Goal: Check status

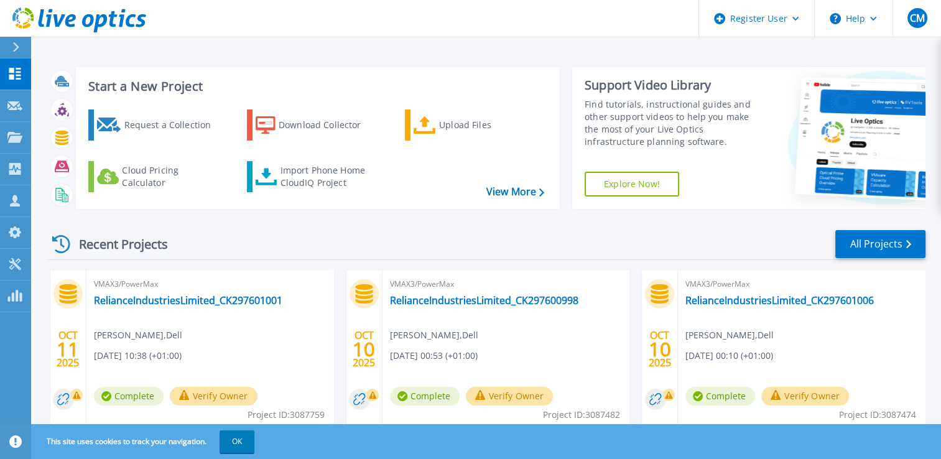
click at [353, 226] on div "Recent Projects All Projects OCT 11 2025 VMAX3/PowerMax RelianceIndustriesLimit…" at bounding box center [486, 435] width 877 height 433
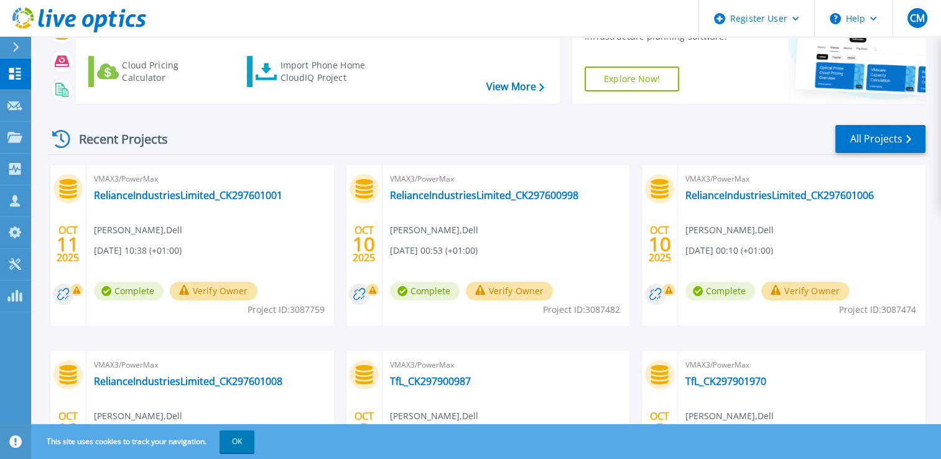
scroll to position [80, 0]
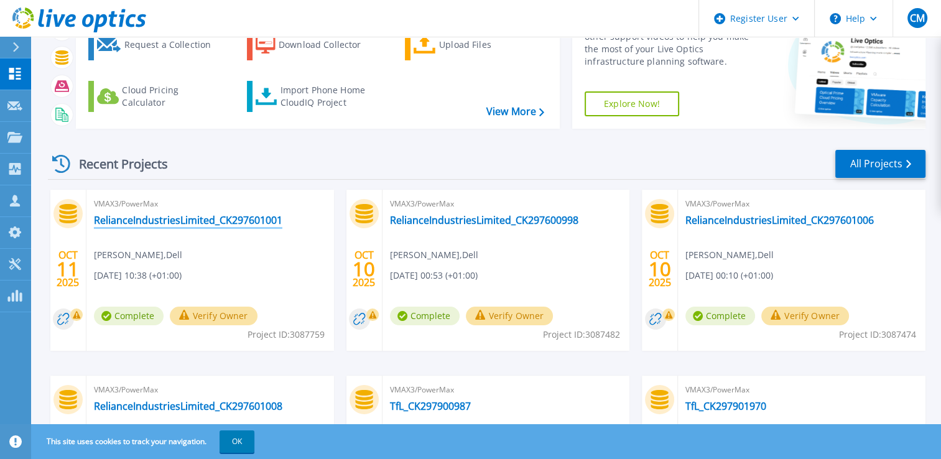
click at [218, 225] on link "RelianceIndustriesLimited_CK297601001" at bounding box center [188, 220] width 188 height 12
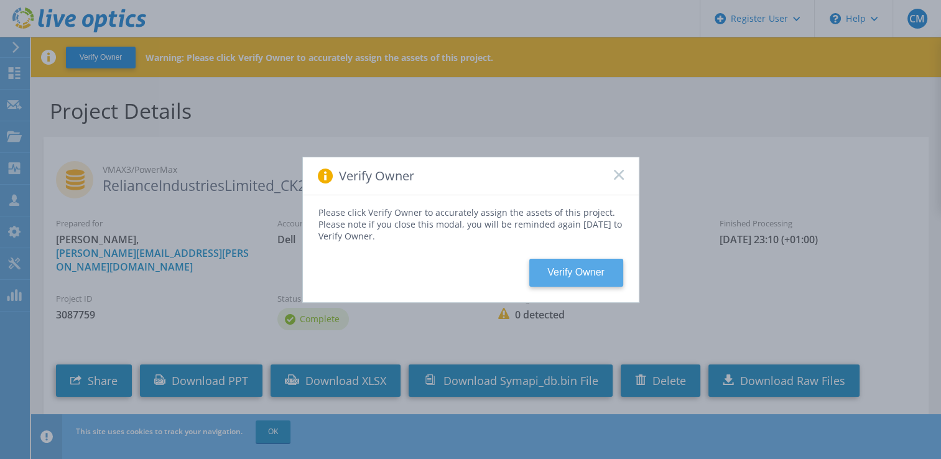
click at [594, 272] on button "Verify Owner" at bounding box center [576, 273] width 94 height 28
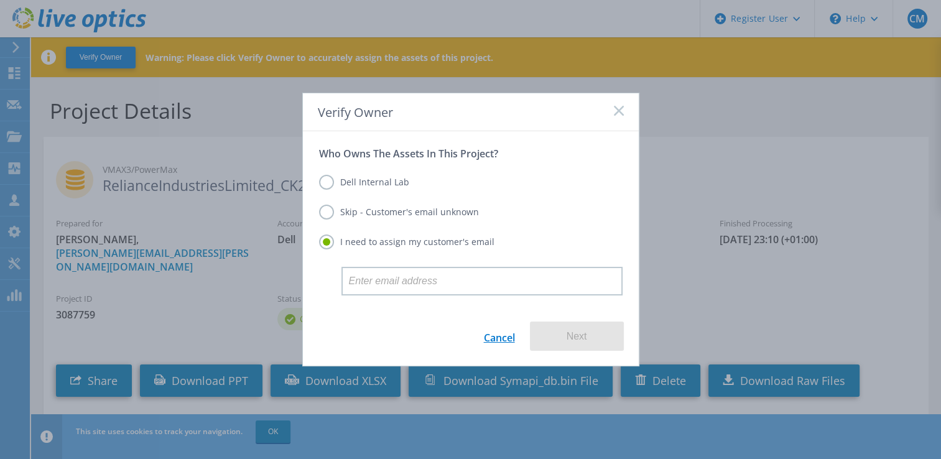
click at [506, 334] on link "Cancel" at bounding box center [499, 336] width 31 height 29
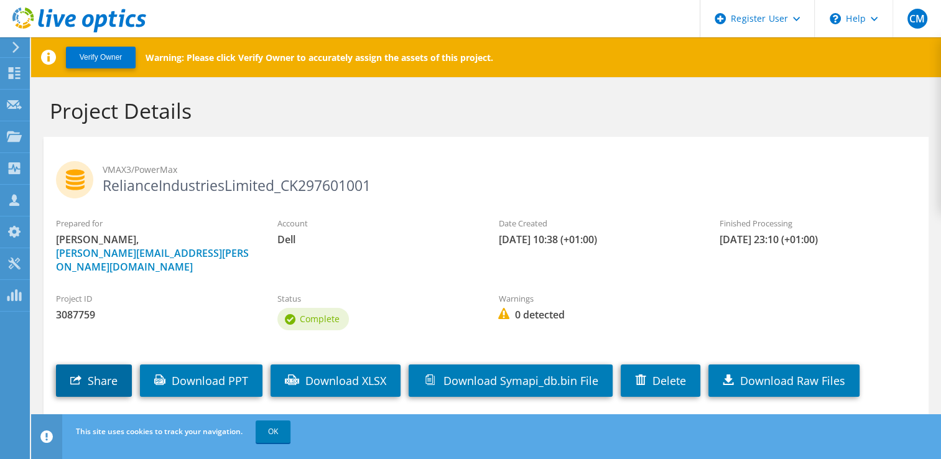
click at [86, 368] on link "Share" at bounding box center [94, 380] width 76 height 32
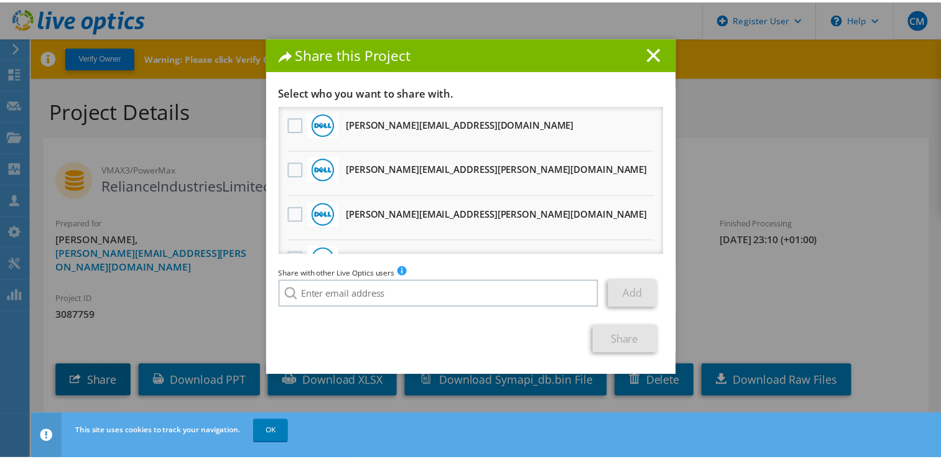
scroll to position [73, 0]
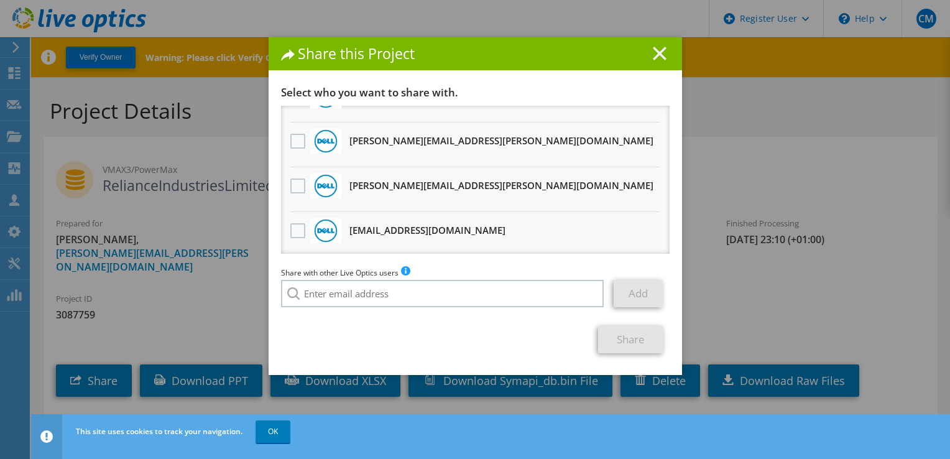
click at [657, 53] on line at bounding box center [660, 53] width 12 height 12
